Goal: Task Accomplishment & Management: Use online tool/utility

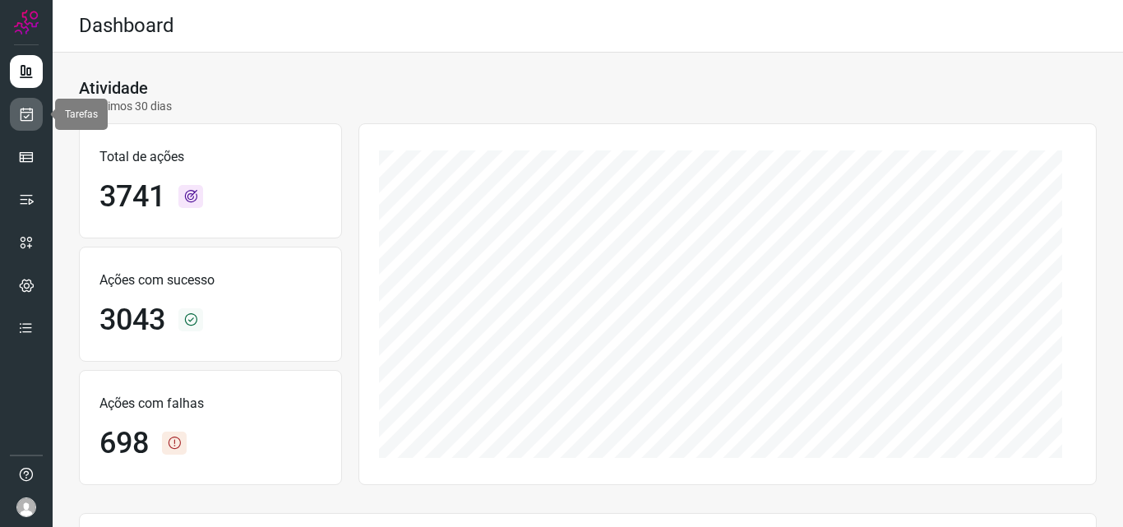
click at [20, 118] on icon at bounding box center [26, 114] width 17 height 16
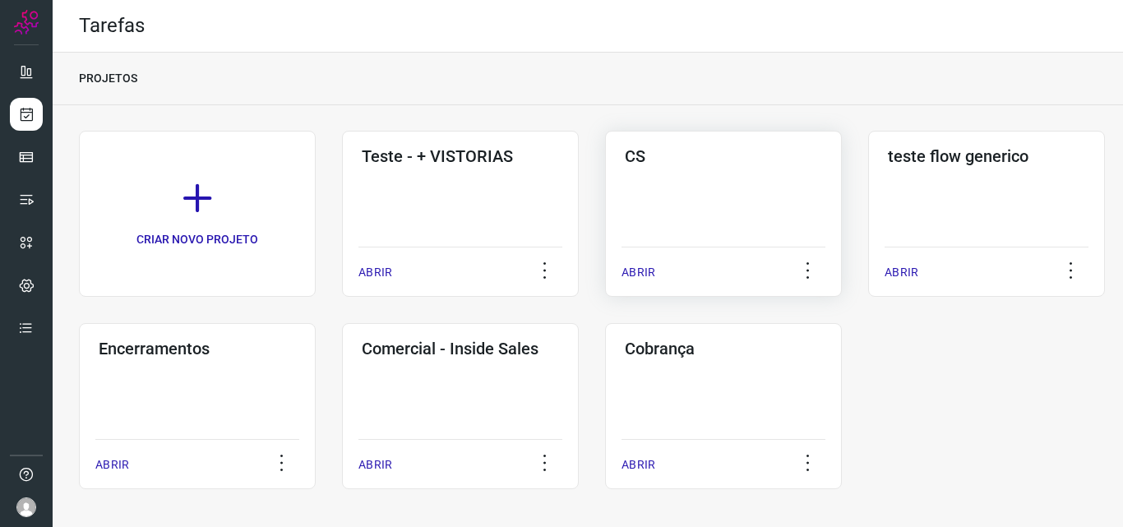
click at [868, 178] on div "CS ABRIR" at bounding box center [986, 214] width 237 height 166
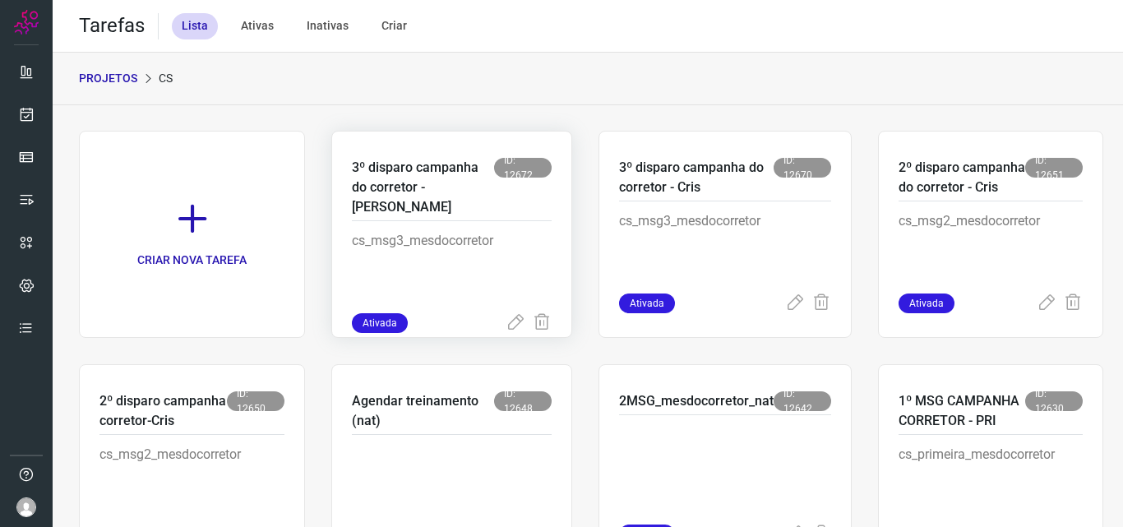
click at [423, 183] on p "3º disparo campanha do corretor - [PERSON_NAME]" at bounding box center [423, 187] width 142 height 59
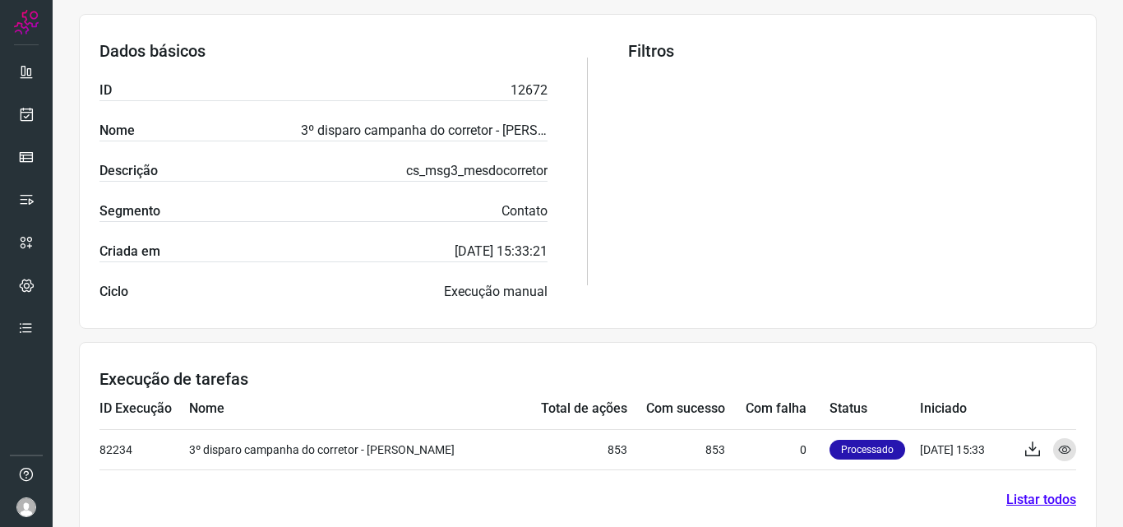
scroll to position [322, 0]
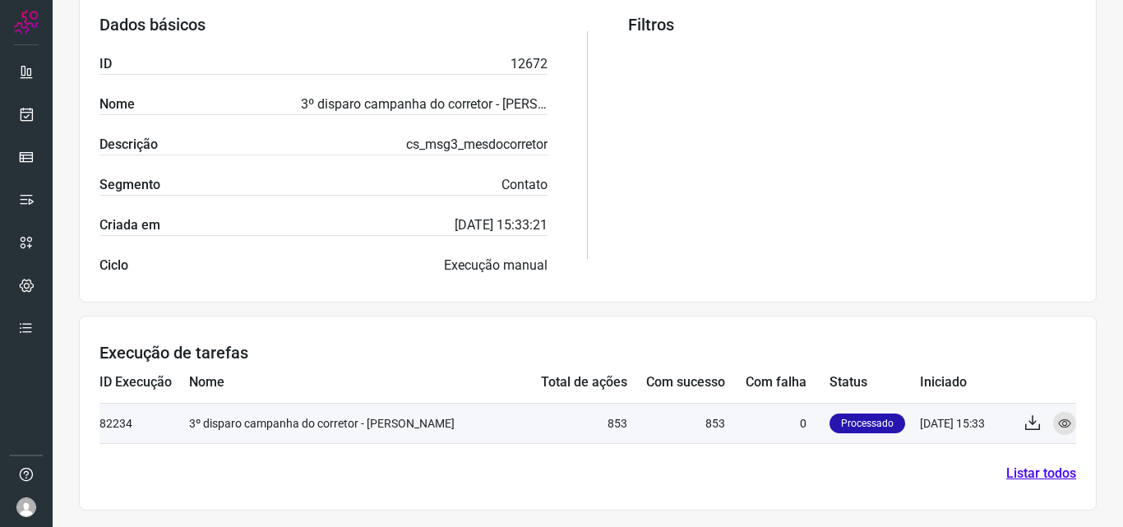
click at [692, 420] on td "853" at bounding box center [677, 423] width 98 height 40
click at [1058, 425] on icon at bounding box center [1064, 423] width 13 height 13
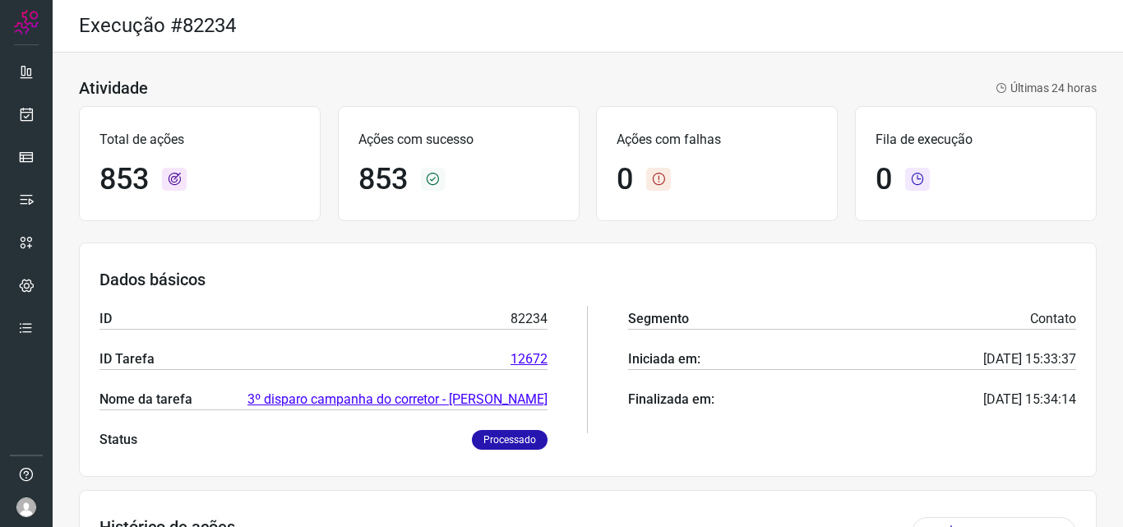
click at [425, 176] on icon at bounding box center [433, 179] width 25 height 23
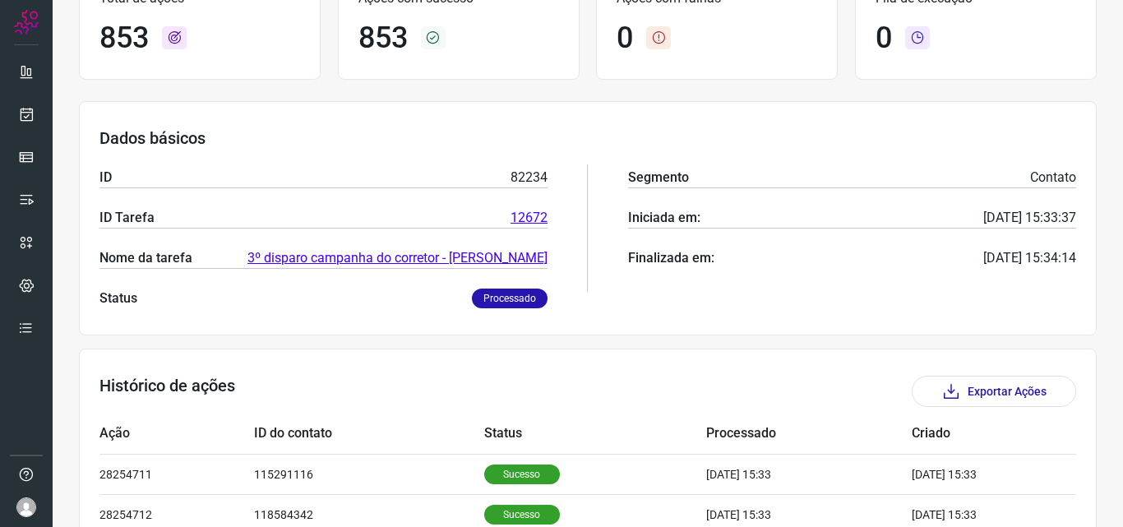
scroll to position [164, 0]
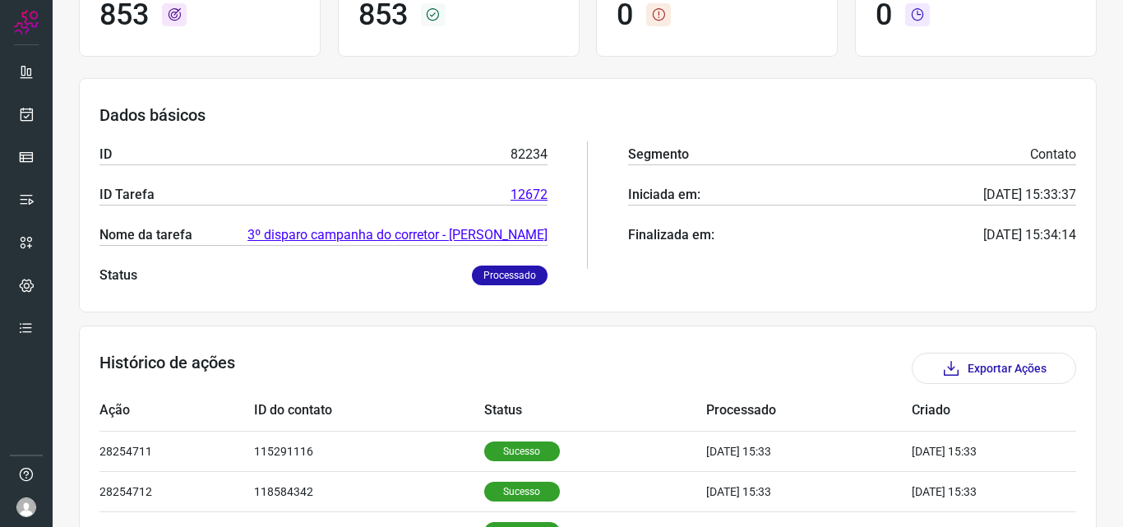
click at [107, 271] on p "Status" at bounding box center [119, 276] width 38 height 20
click at [524, 268] on p "Processado" at bounding box center [510, 276] width 76 height 20
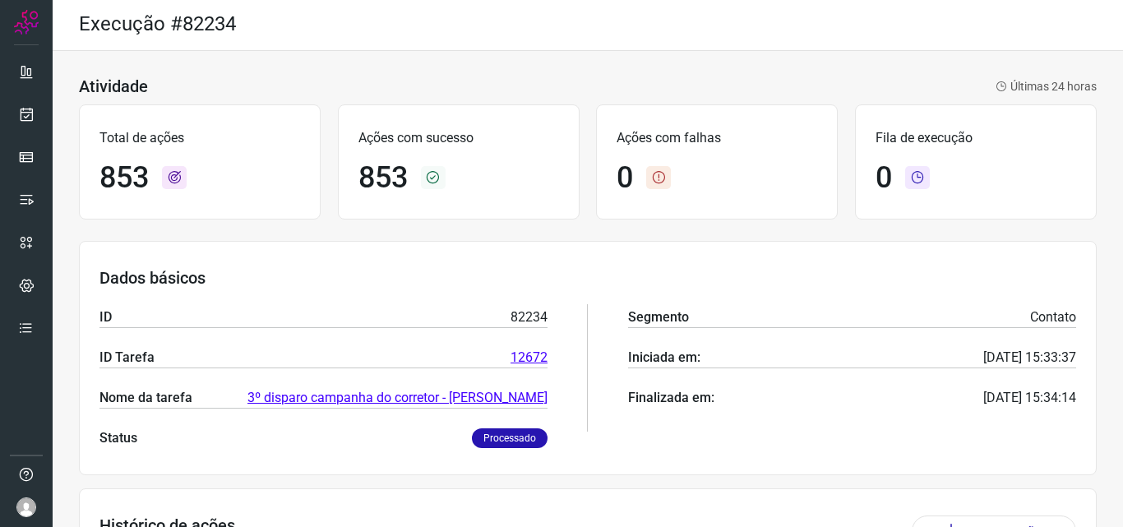
scroll to position [0, 0]
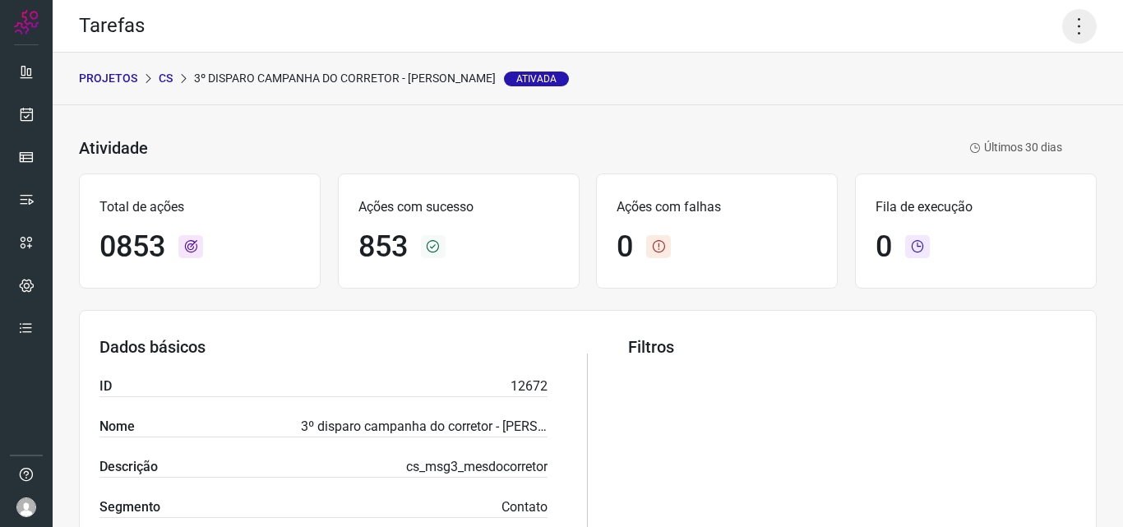
click at [1067, 30] on icon at bounding box center [1080, 26] width 35 height 35
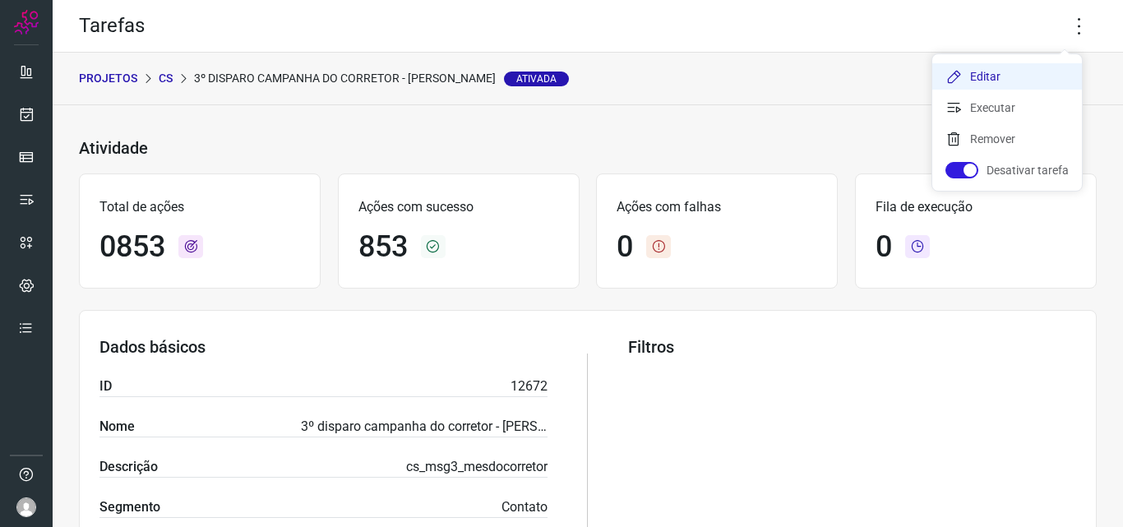
click at [1026, 81] on li "Editar" at bounding box center [1008, 76] width 150 height 26
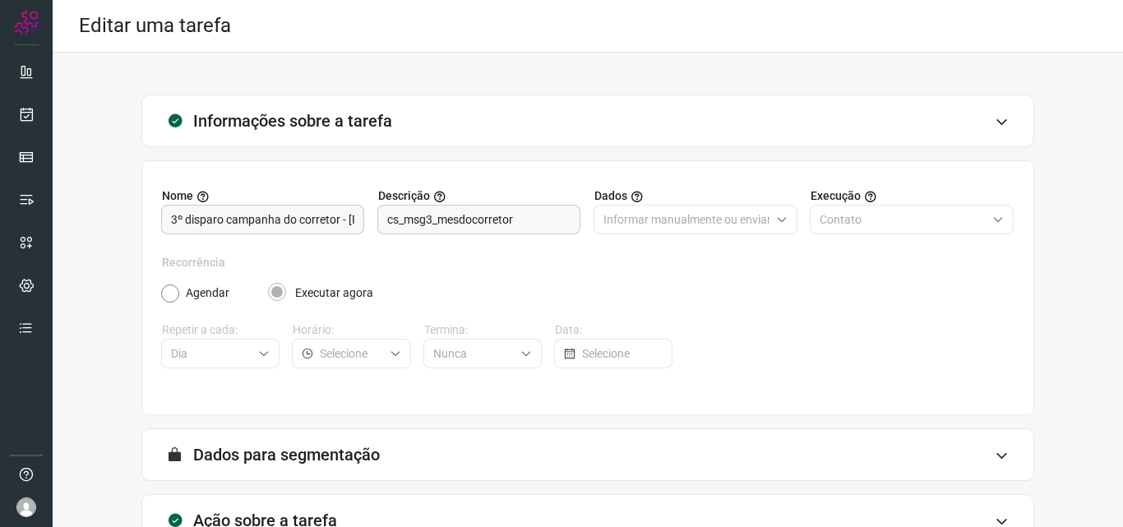
scroll to position [115, 0]
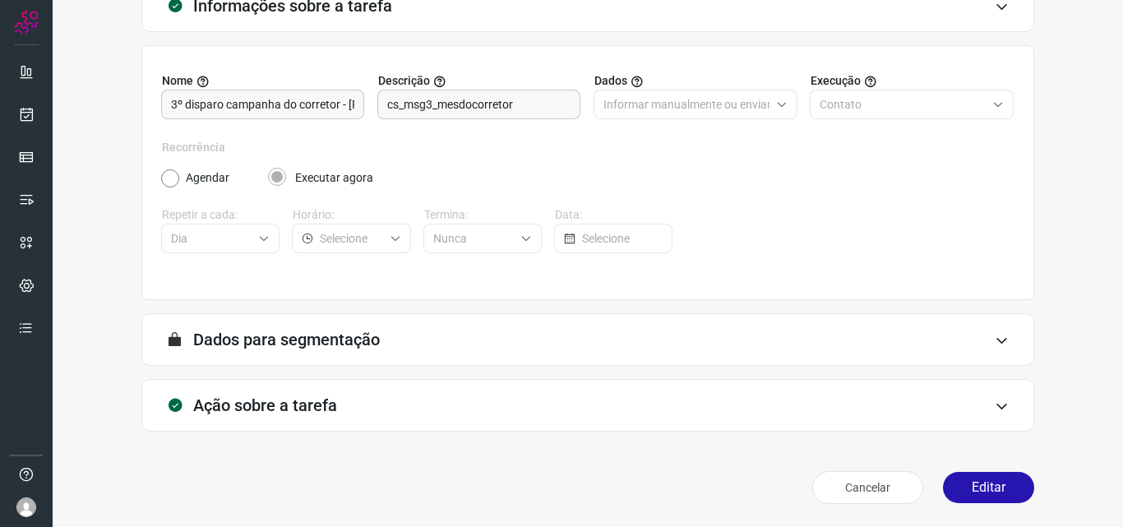
click at [341, 406] on div "Ação sobre a tarefa" at bounding box center [587, 405] width 893 height 53
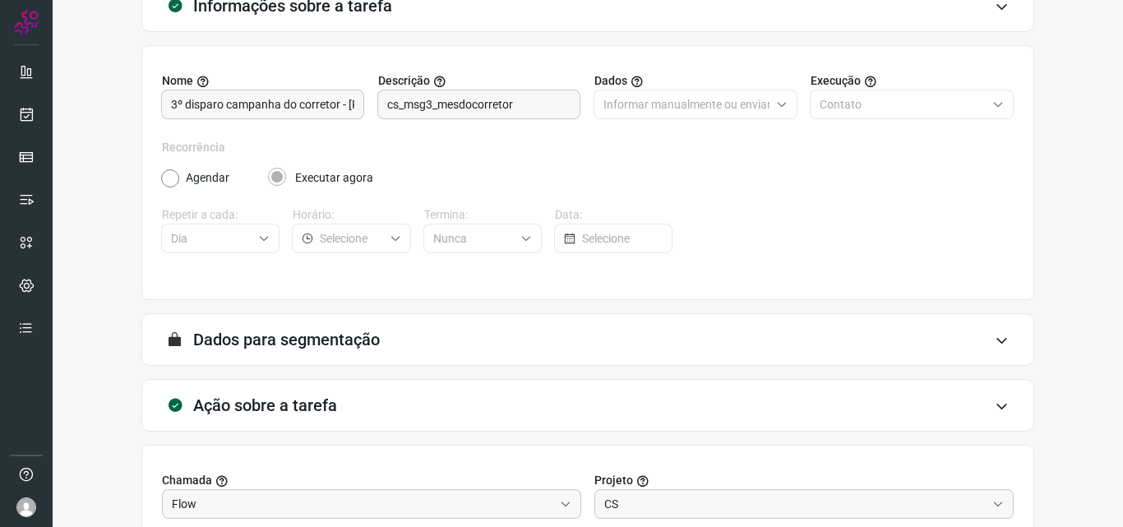
scroll to position [362, 0]
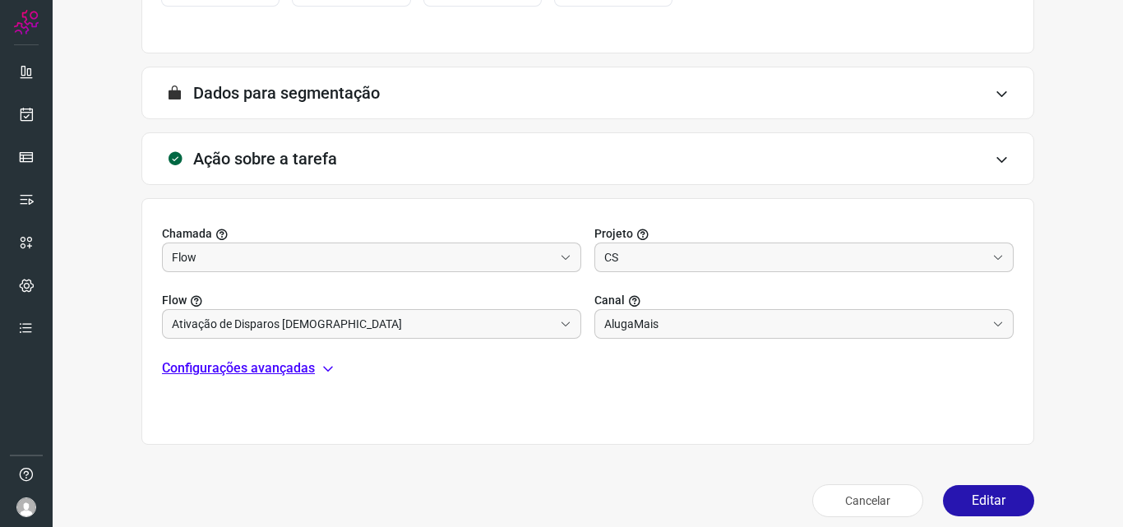
click at [300, 368] on p "Configurações avançadas" at bounding box center [238, 369] width 153 height 20
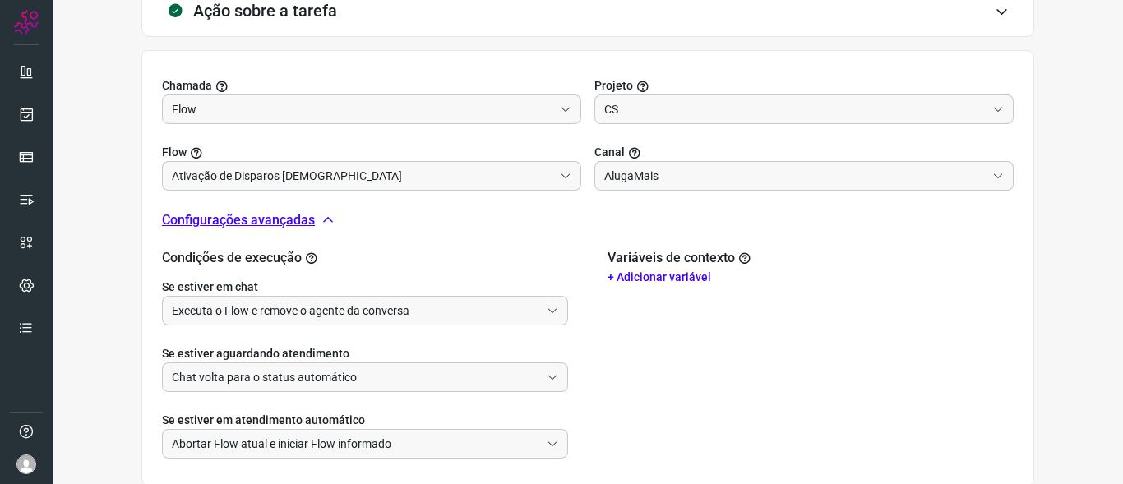
scroll to position [605, 0]
